Goal: Transaction & Acquisition: Subscribe to service/newsletter

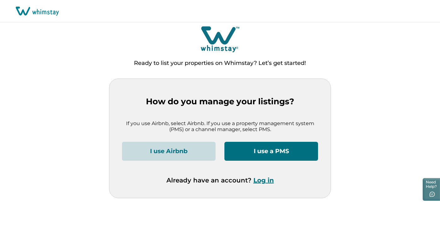
click at [201, 153] on button "I use Airbnb" at bounding box center [169, 151] width 94 height 19
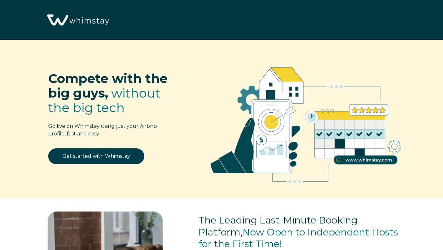
select select "US"
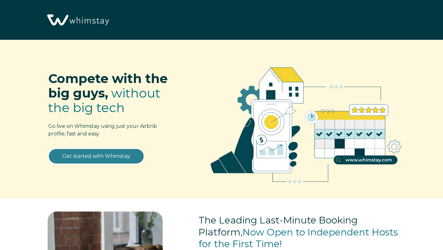
click at [121, 160] on link "Get started with Whimstay" at bounding box center [96, 156] width 96 height 16
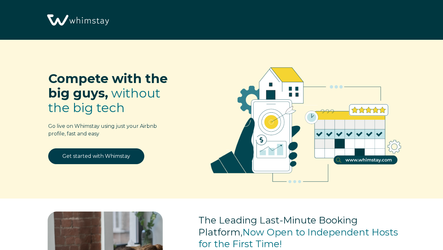
select select "US"
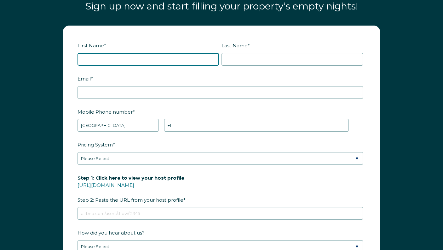
click at [91, 62] on input "First Name *" at bounding box center [148, 59] width 141 height 13
type input "[PERSON_NAME]"
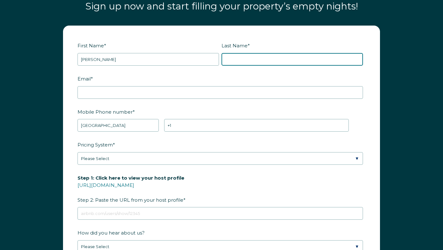
type input "[PERSON_NAME]"
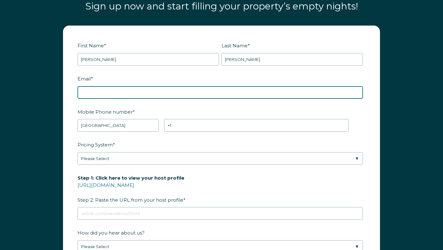
type input "[EMAIL_ADDRESS][DOMAIN_NAME]"
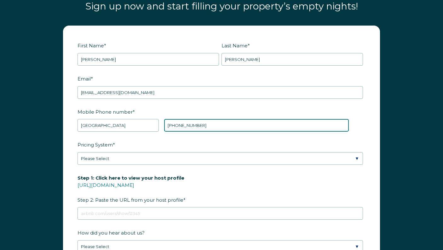
drag, startPoint x: 198, startPoint y: 124, endPoint x: 147, endPoint y: 121, distance: 51.2
click at [147, 121] on div "* [GEOGRAPHIC_DATA] (‫[GEOGRAPHIC_DATA]‬‎) [GEOGRAPHIC_DATA] ([GEOGRAPHIC_DATA]…" at bounding box center [213, 125] width 271 height 13
type input "[PHONE_NUMBER]"
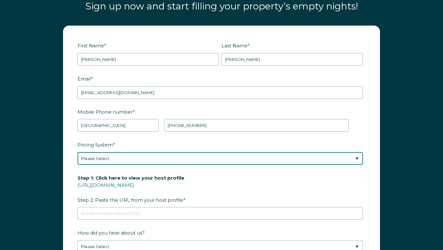
click at [108, 156] on select "Please Select Manual Airbnb Smart Pricing PriceLabs Wheelhouse Beyond Pricing 3…" at bounding box center [220, 158] width 285 height 13
select select "PriceLabs"
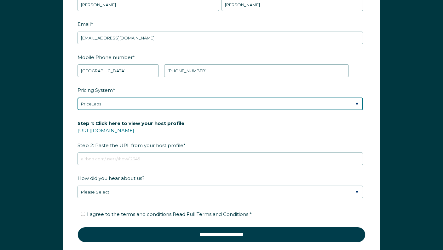
scroll to position [796, 0]
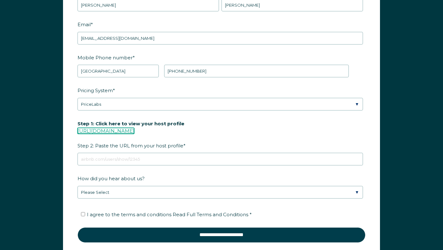
click at [106, 128] on link "[URL][DOMAIN_NAME]" at bounding box center [106, 131] width 57 height 6
click at [134, 128] on link "[URL][DOMAIN_NAME]" at bounding box center [106, 131] width 57 height 6
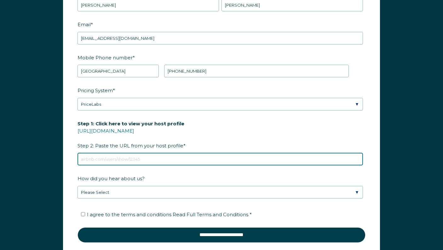
paste input "[URL][DOMAIN_NAME]"
type input "[URL][DOMAIN_NAME]"
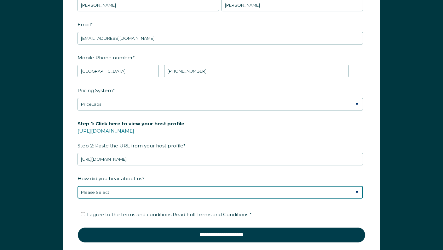
click at [106, 195] on select "Please Select Discovered Whimstay at an event or conference Found Whimstay thro…" at bounding box center [220, 192] width 285 height 13
select select "Podcast"
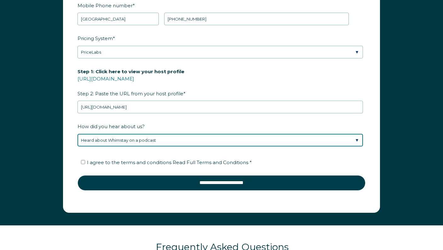
scroll to position [851, 0]
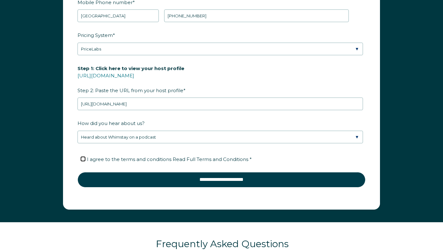
click at [81, 157] on input "I agree to the terms and conditions Read Full Terms and Conditions *" at bounding box center [83, 159] width 4 height 4
checkbox input "true"
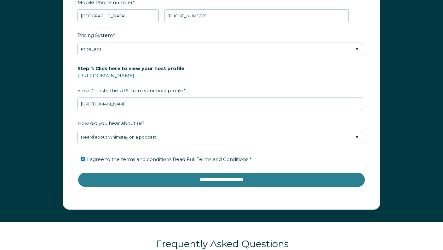
click at [135, 181] on input "**********" at bounding box center [222, 179] width 288 height 15
